Goal: Browse casually

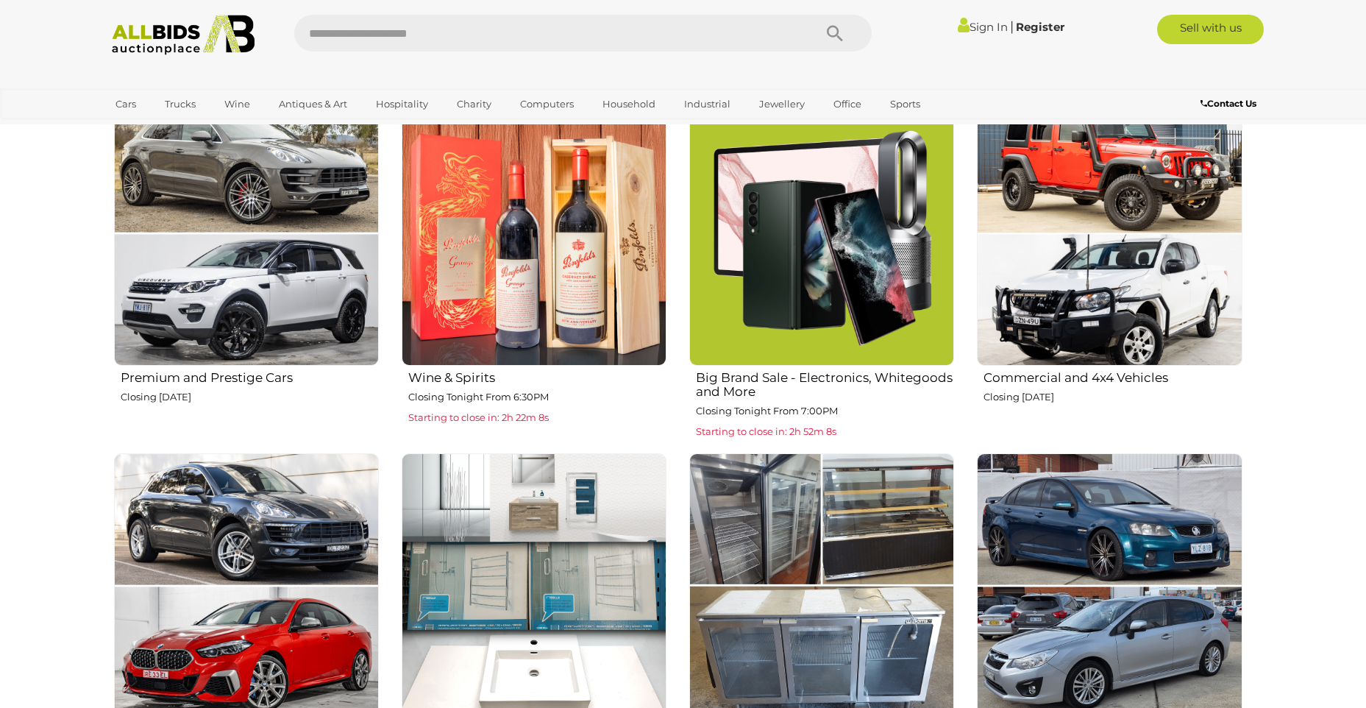
scroll to position [883, 0]
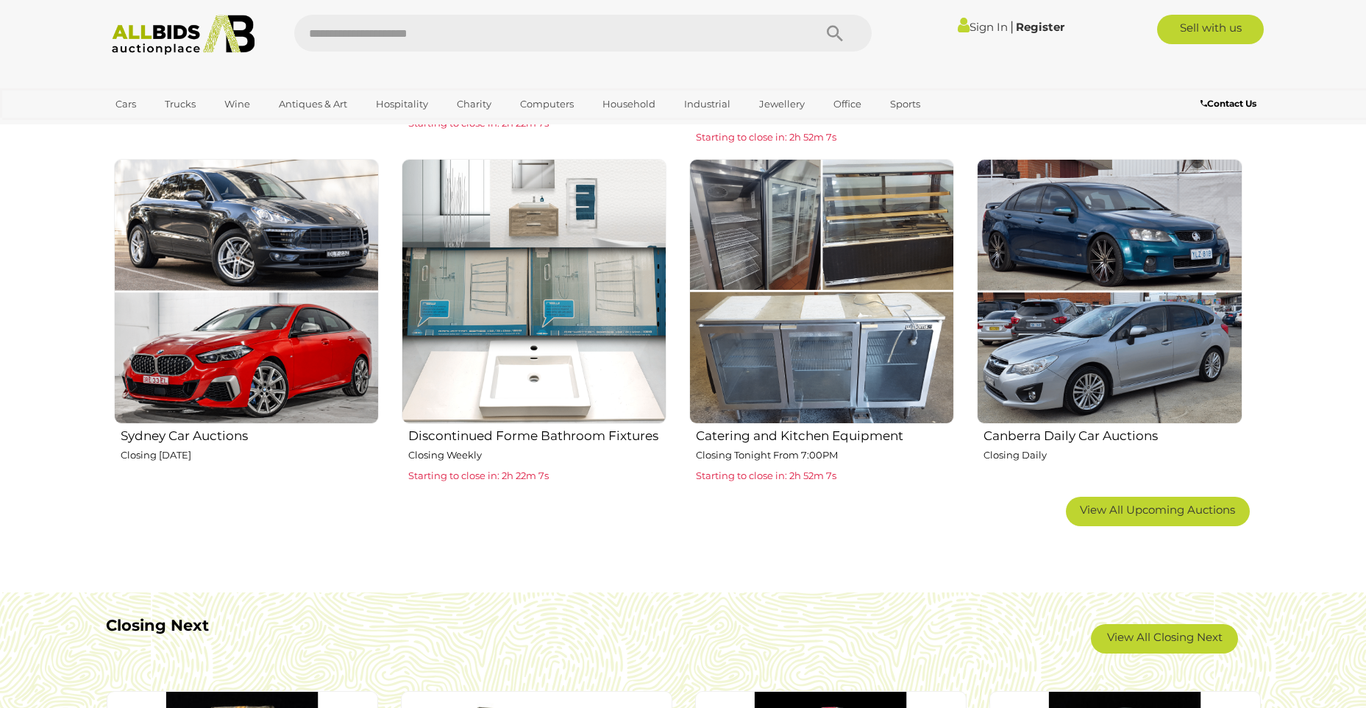
click at [1066, 353] on img at bounding box center [1109, 291] width 265 height 265
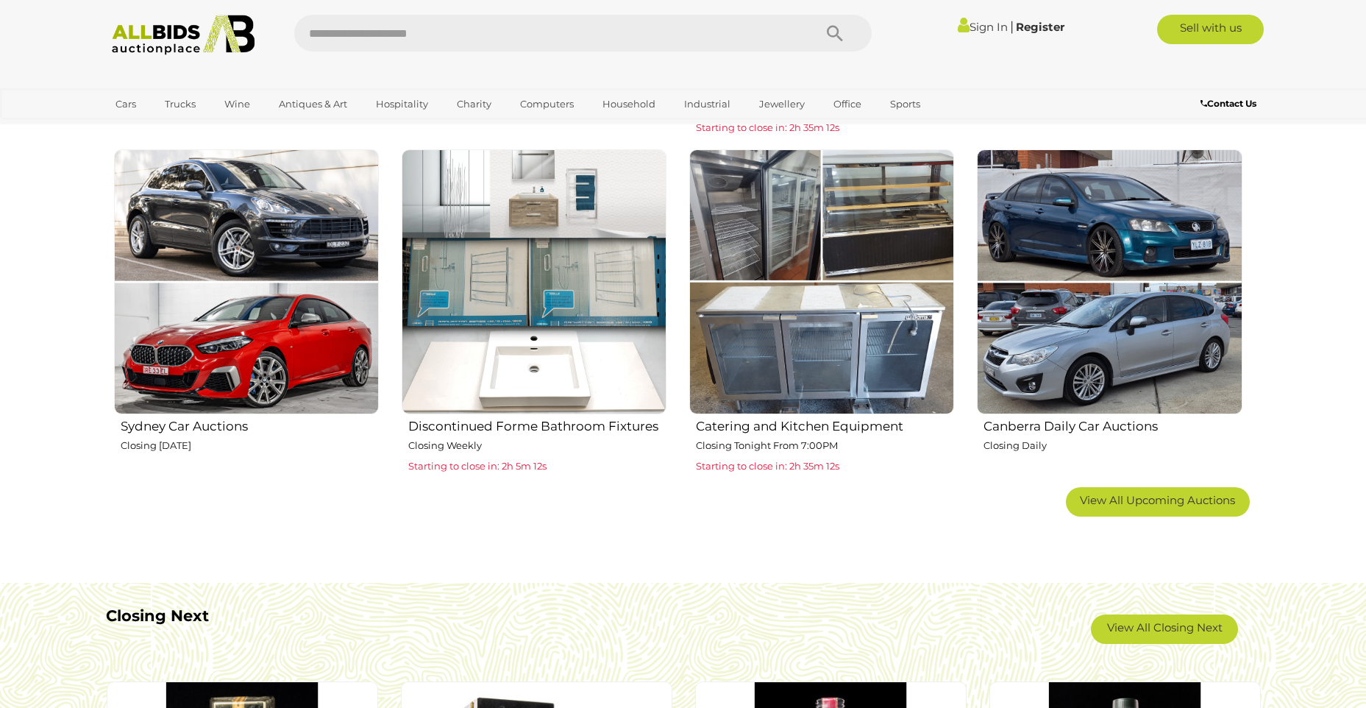
scroll to position [589, 0]
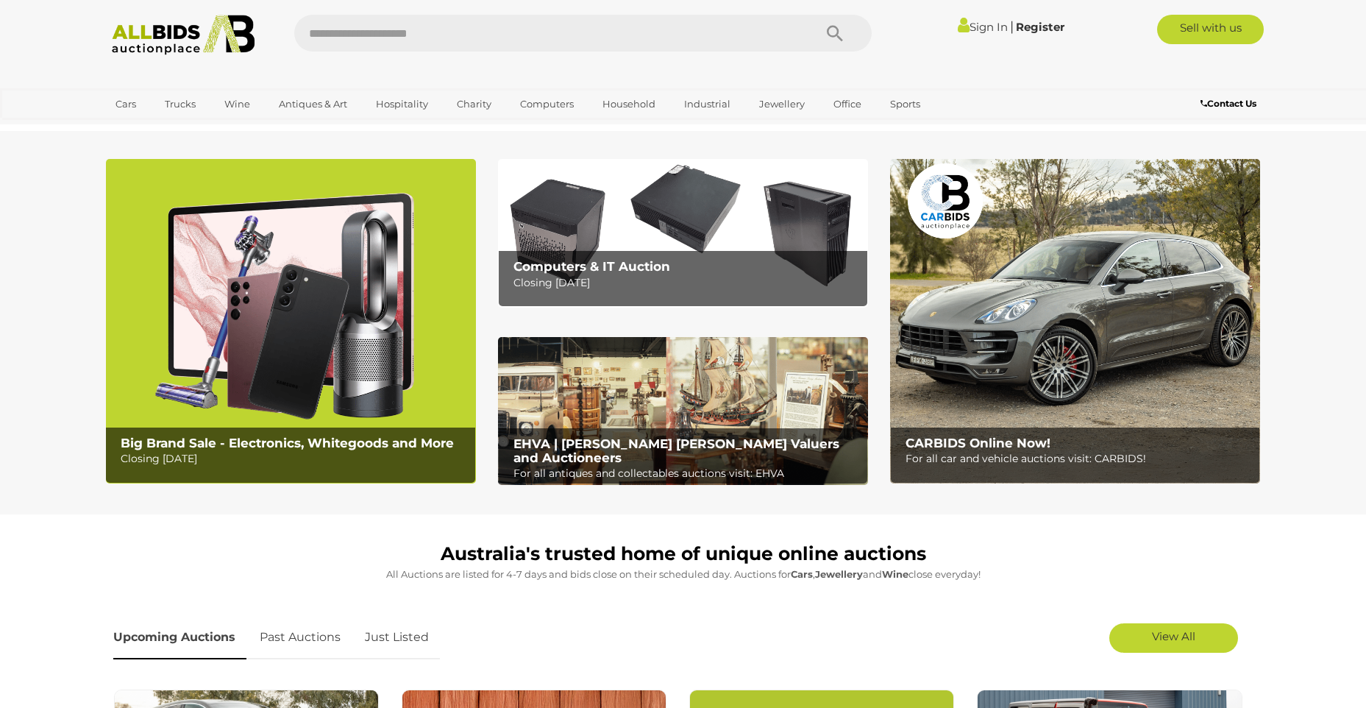
click at [1002, 367] on img at bounding box center [1075, 321] width 370 height 325
click at [1084, 346] on img at bounding box center [1075, 321] width 370 height 325
